Goal: Task Accomplishment & Management: Use online tool/utility

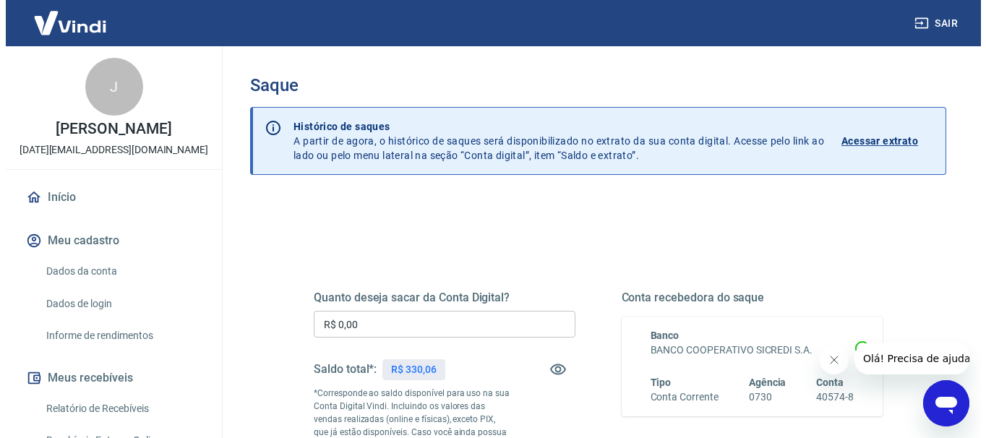
scroll to position [145, 0]
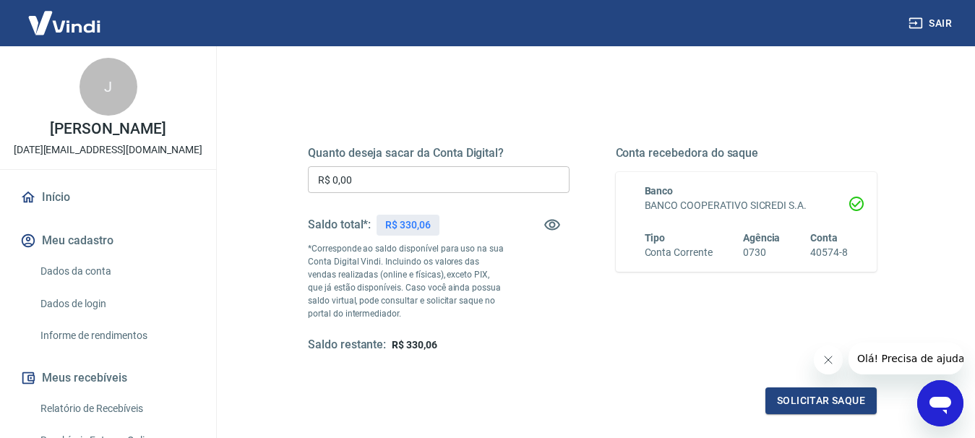
click at [377, 177] on input "R$ 0,00" at bounding box center [439, 179] width 262 height 27
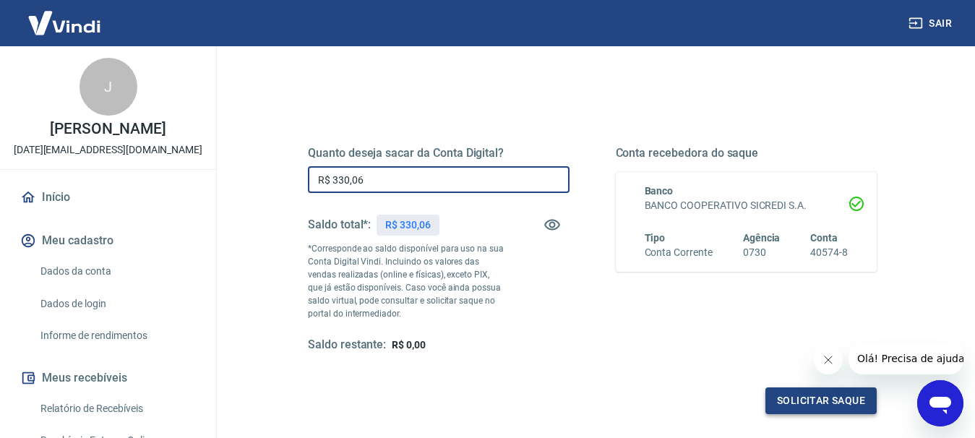
type input "R$ 330,06"
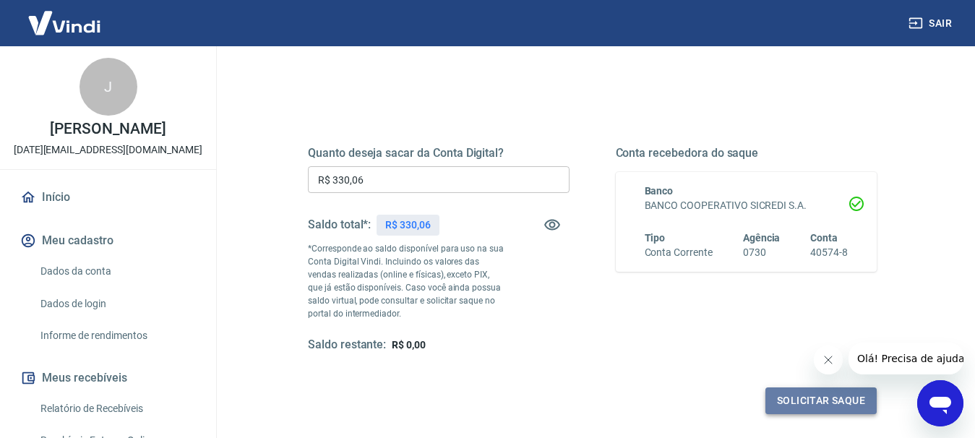
click at [788, 406] on button "Solicitar saque" at bounding box center [820, 400] width 111 height 27
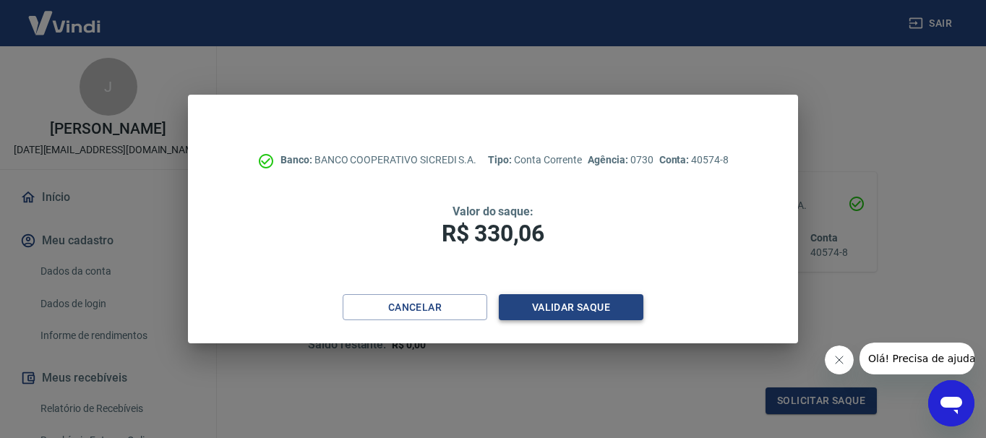
click at [632, 305] on button "Validar saque" at bounding box center [571, 307] width 145 height 27
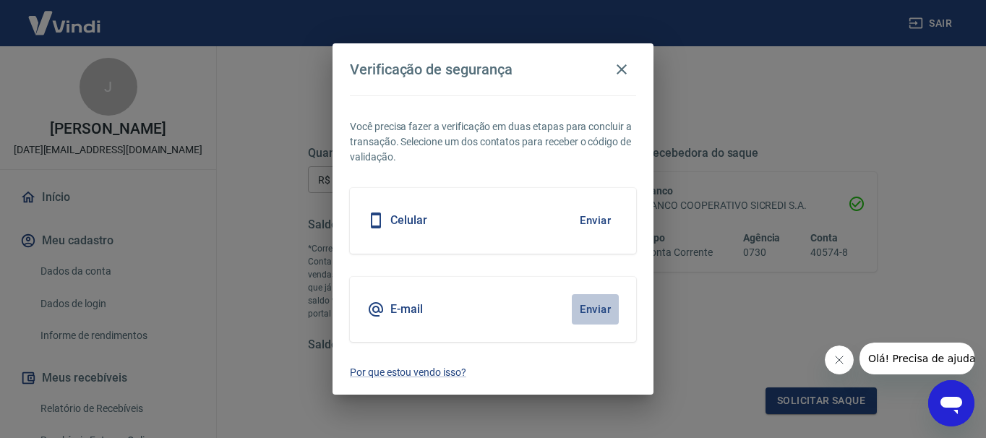
click at [592, 308] on button "Enviar" at bounding box center [595, 309] width 47 height 30
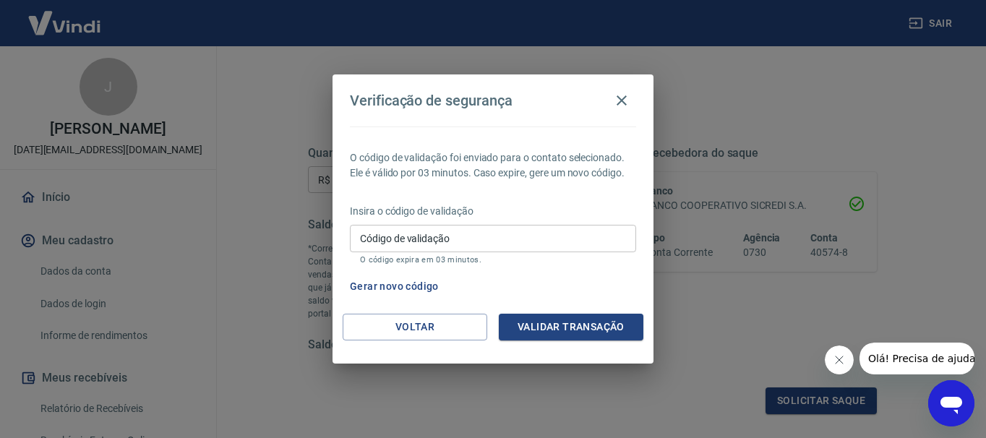
click at [423, 241] on div "Código de validação Código de validação O código expira em 03 minutos." at bounding box center [493, 244] width 286 height 39
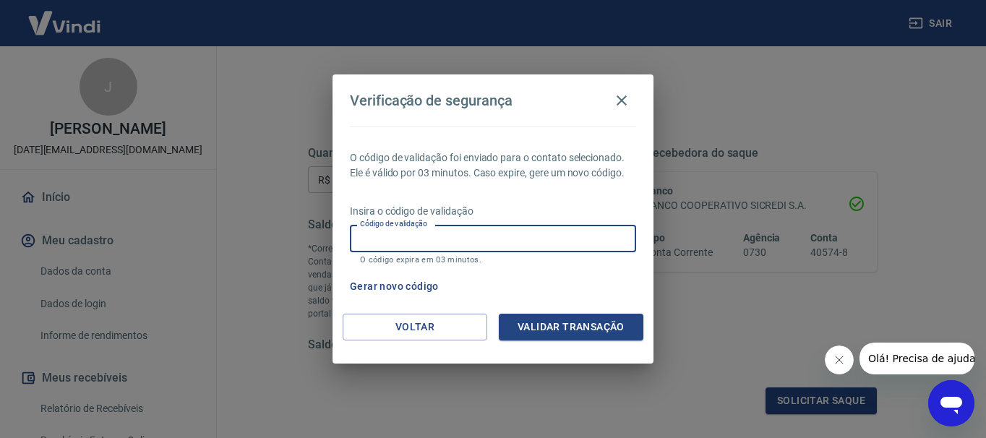
paste input "847982"
type input "847982"
click at [519, 326] on button "Validar transação" at bounding box center [571, 327] width 145 height 27
